Goal: Find specific page/section: Find specific page/section

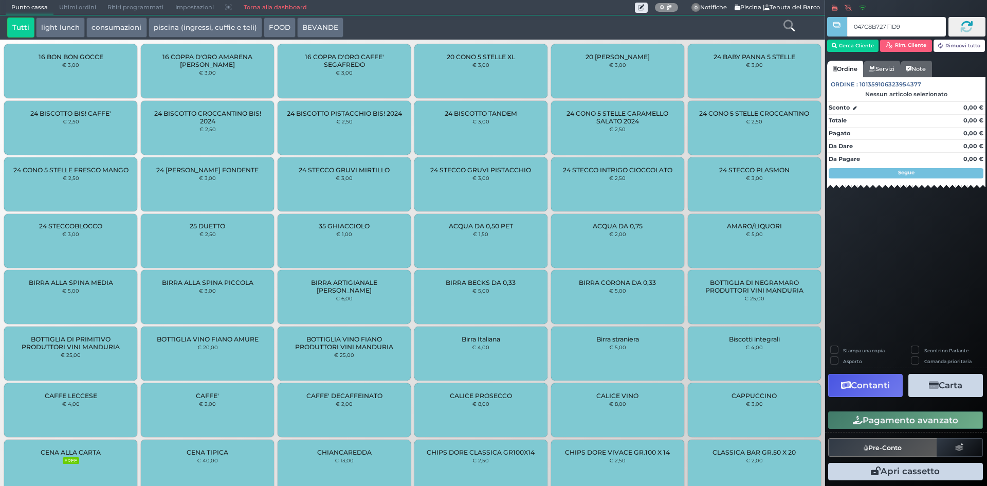
type input "047C8B727F1D90"
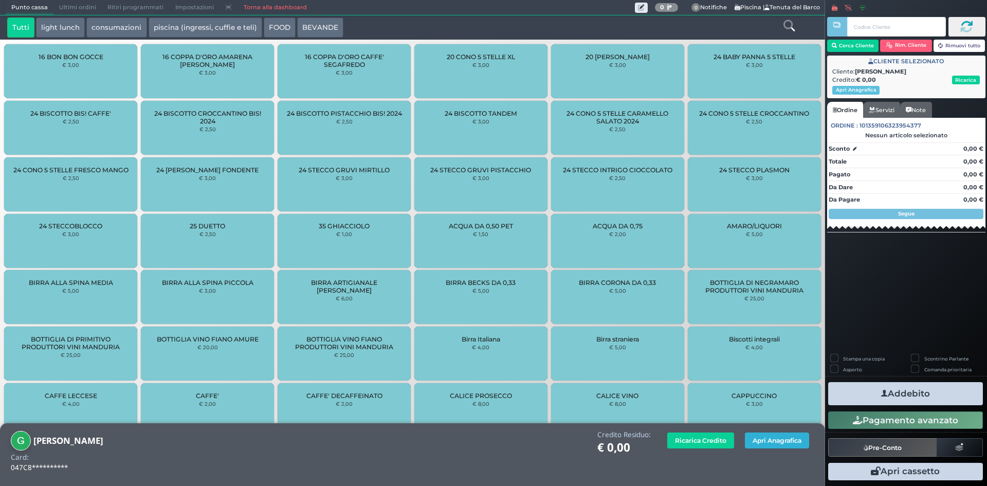
click at [763, 445] on button "Apri Anagrafica" at bounding box center [777, 440] width 64 height 16
